Goal: Task Accomplishment & Management: Manage account settings

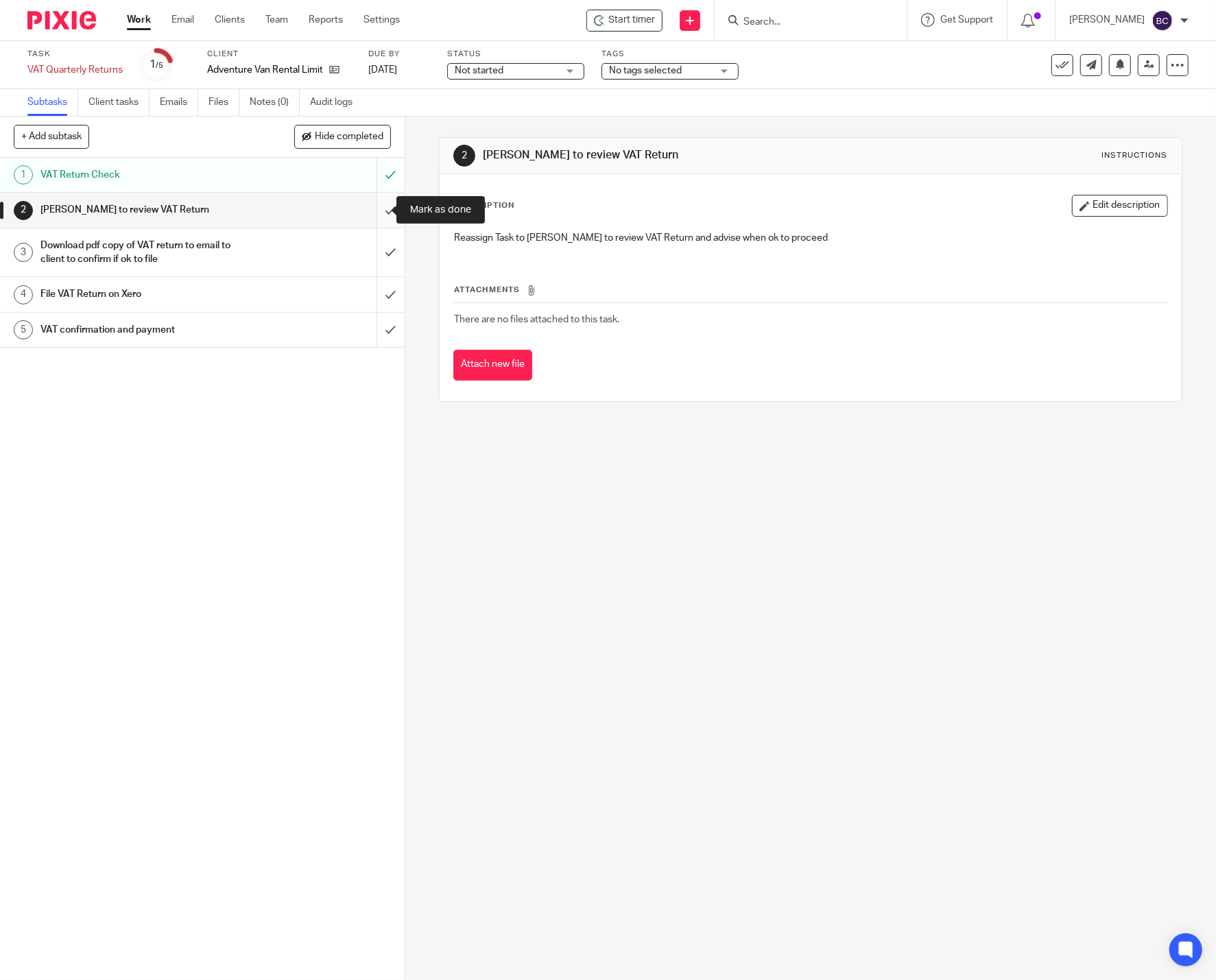
click at [374, 214] on input "submit" at bounding box center [202, 210] width 404 height 34
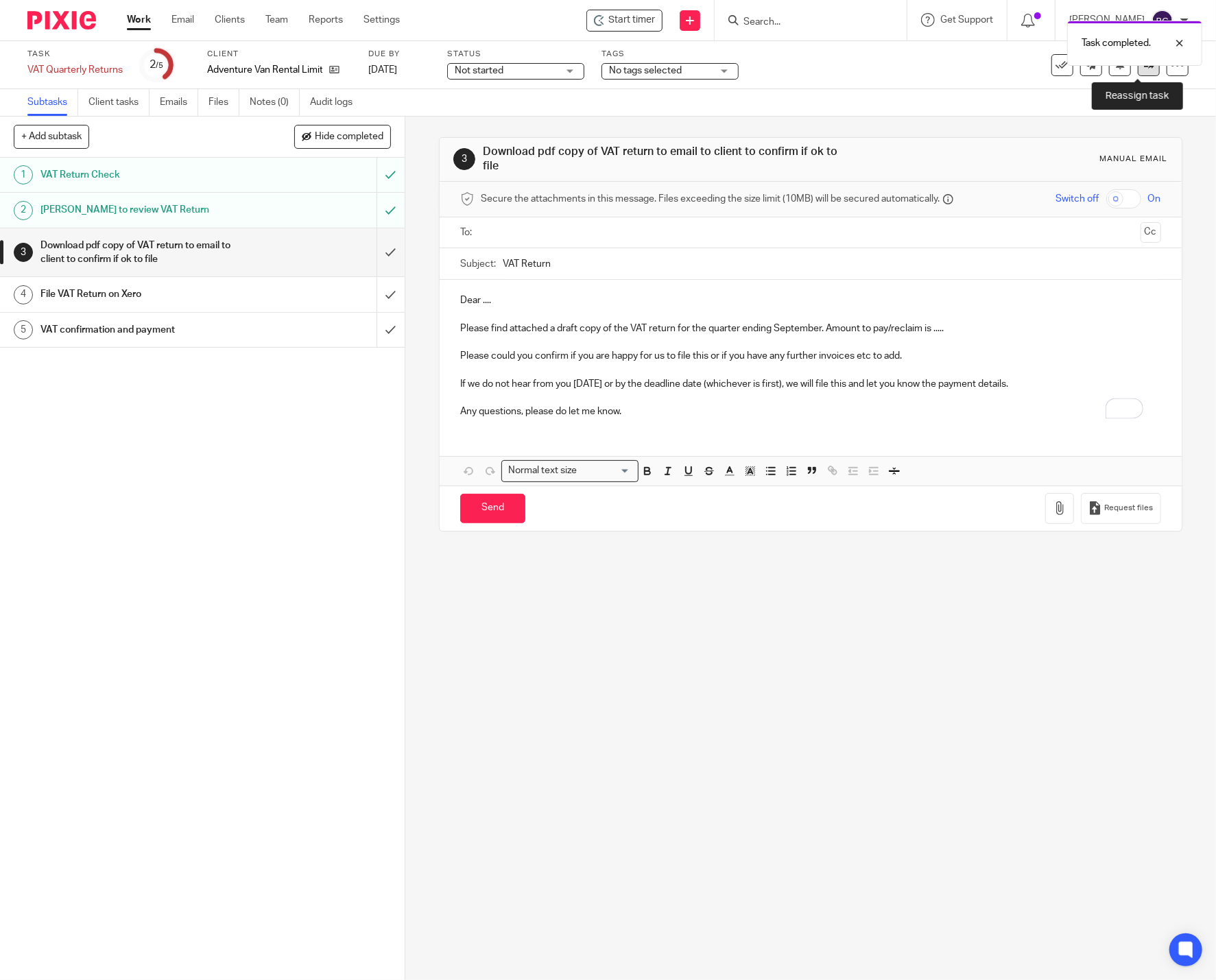
click at [1138, 71] on link at bounding box center [1148, 64] width 22 height 22
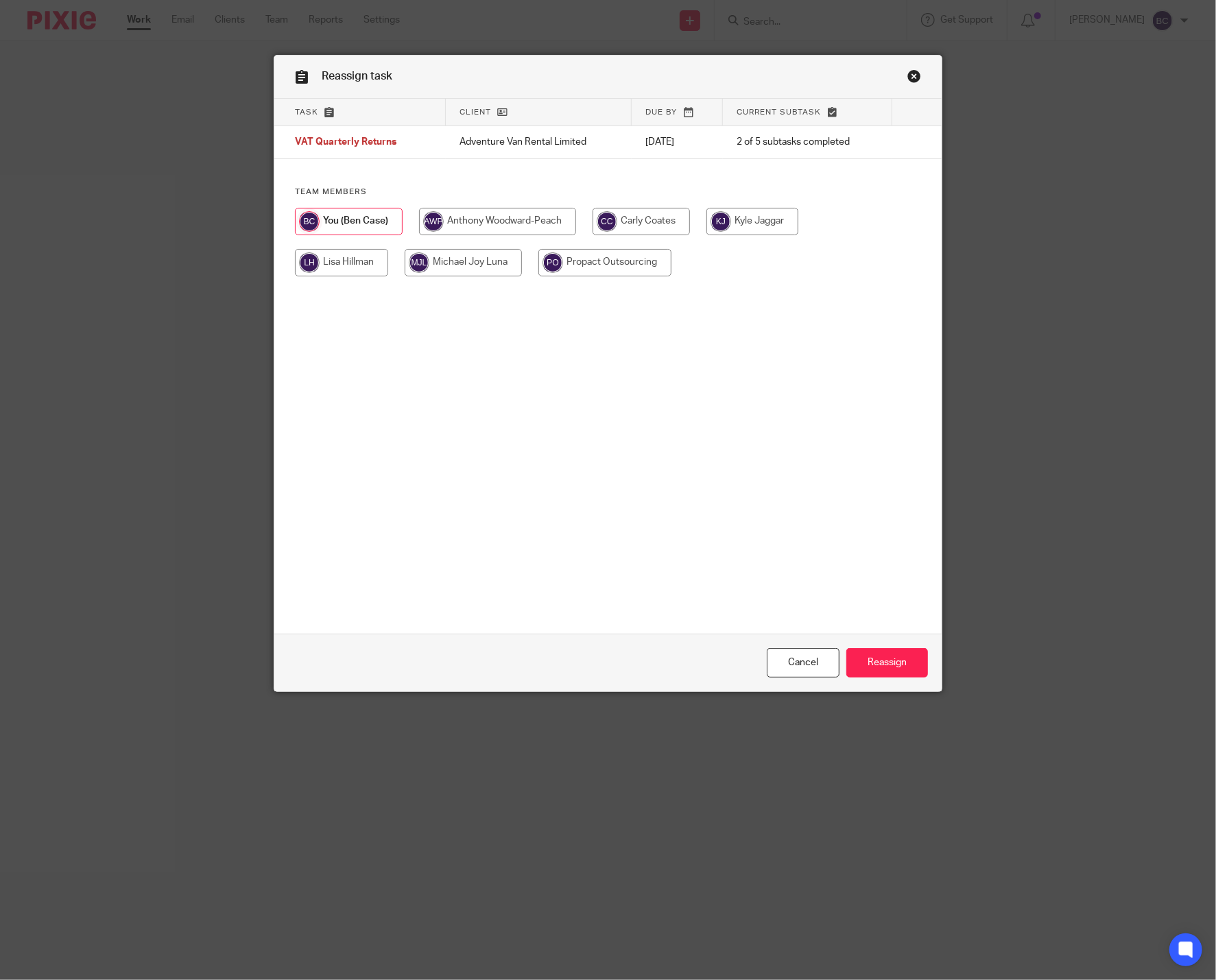
click at [654, 226] on input "radio" at bounding box center [641, 221] width 98 height 27
radio input "true"
click at [872, 657] on input "Reassign" at bounding box center [887, 663] width 82 height 29
